Goal: Check status

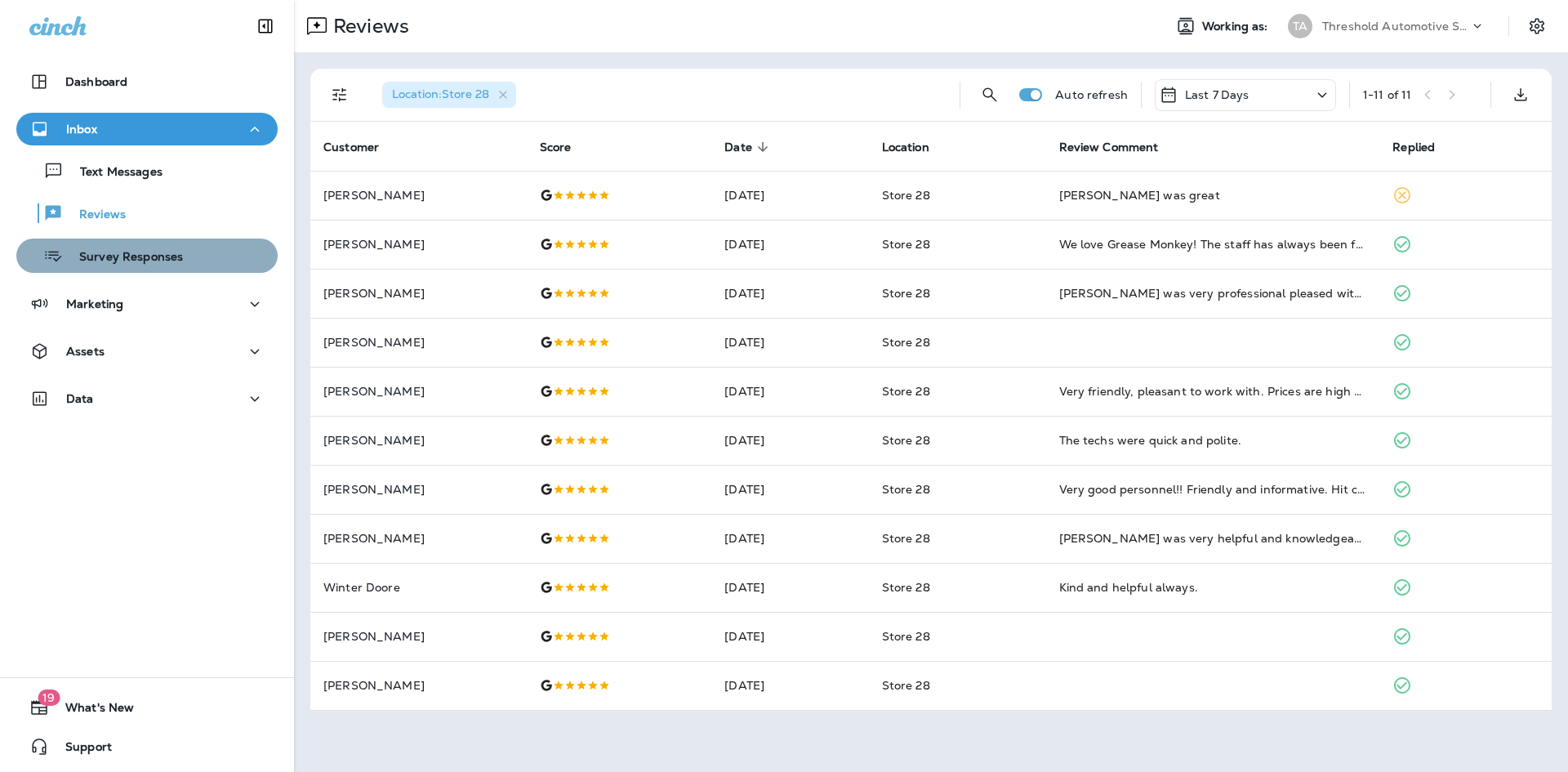
click at [173, 254] on p "Survey Responses" at bounding box center [122, 257] width 120 height 16
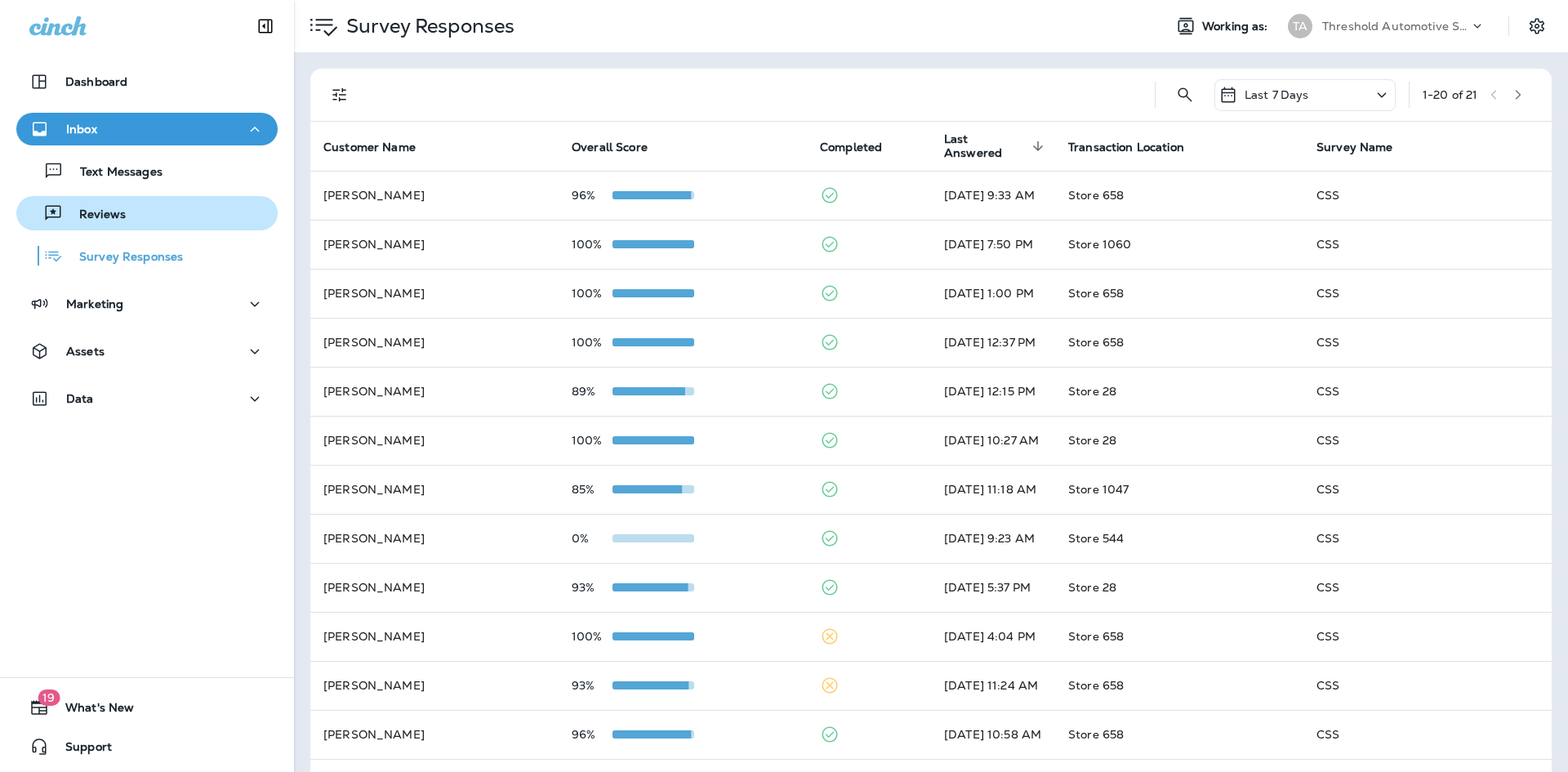
click at [144, 228] on button "Reviews" at bounding box center [147, 212] width 261 height 34
